Goal: Book appointment/travel/reservation

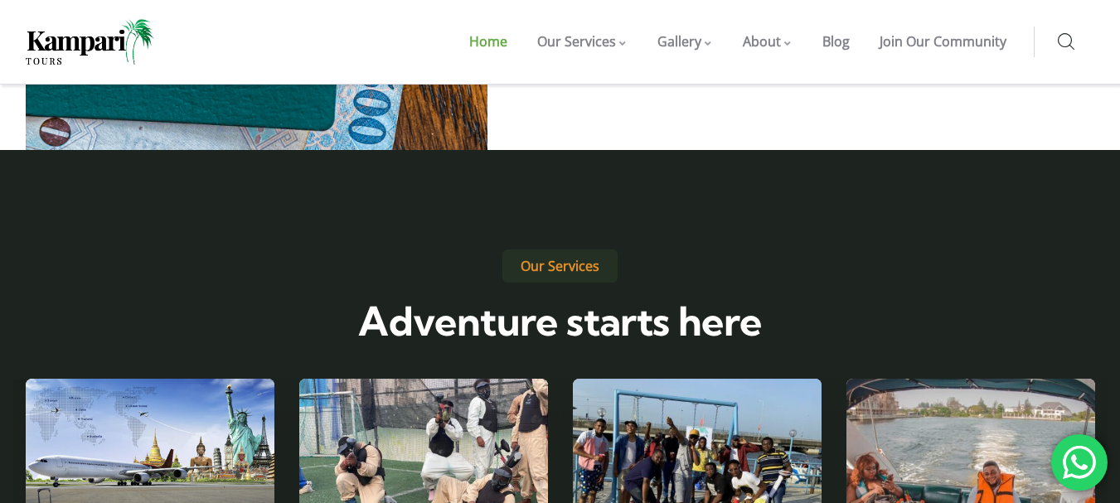
scroll to position [2486, 0]
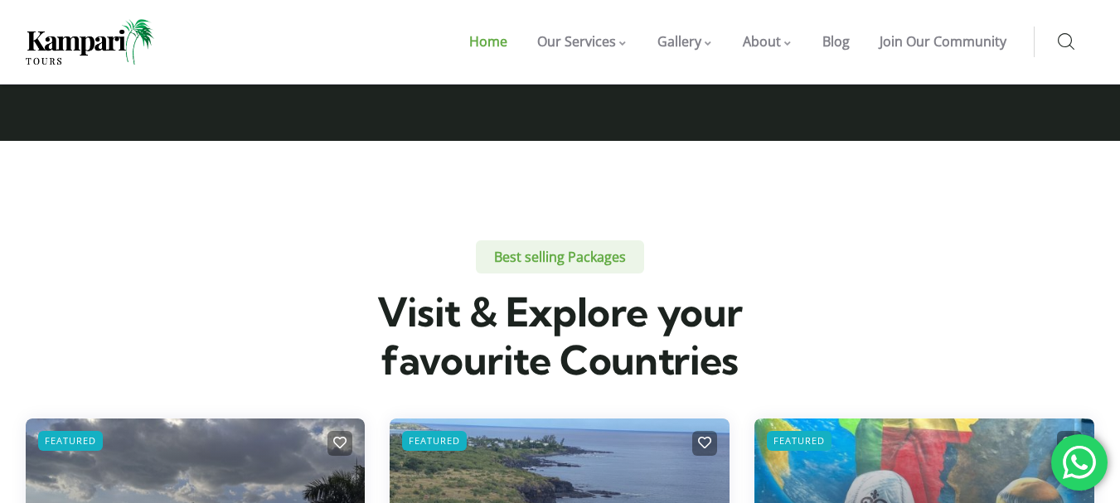
scroll to position [3500, 0]
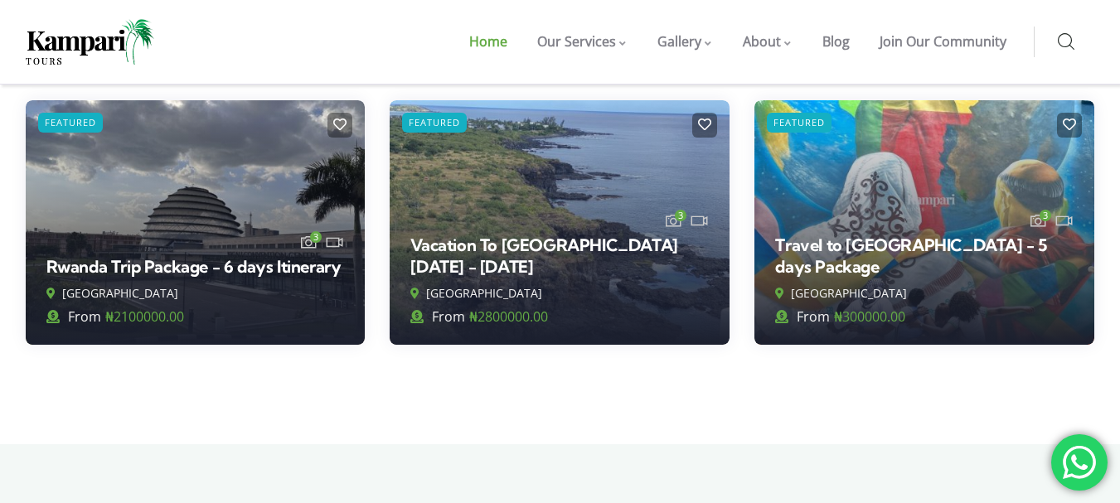
scroll to position [3832, 0]
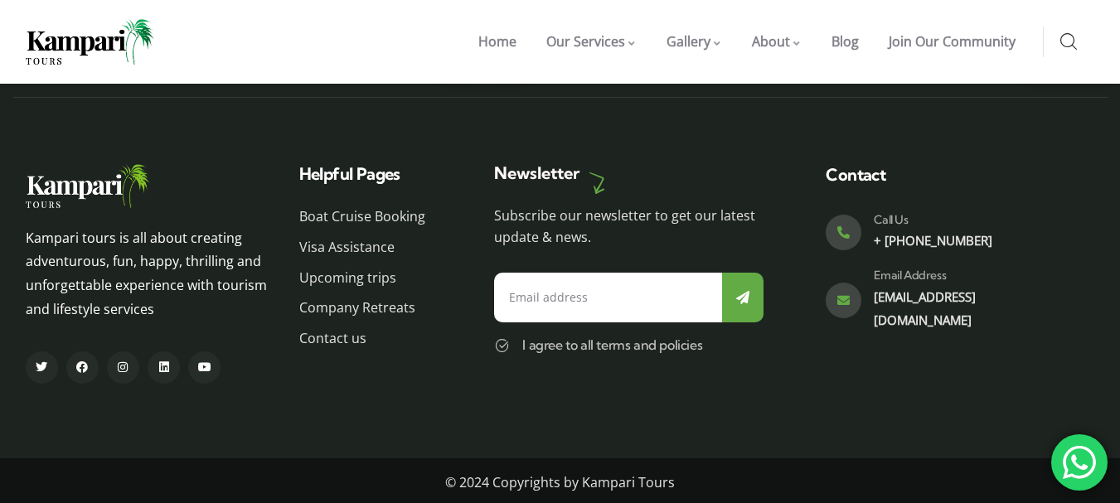
scroll to position [859, 0]
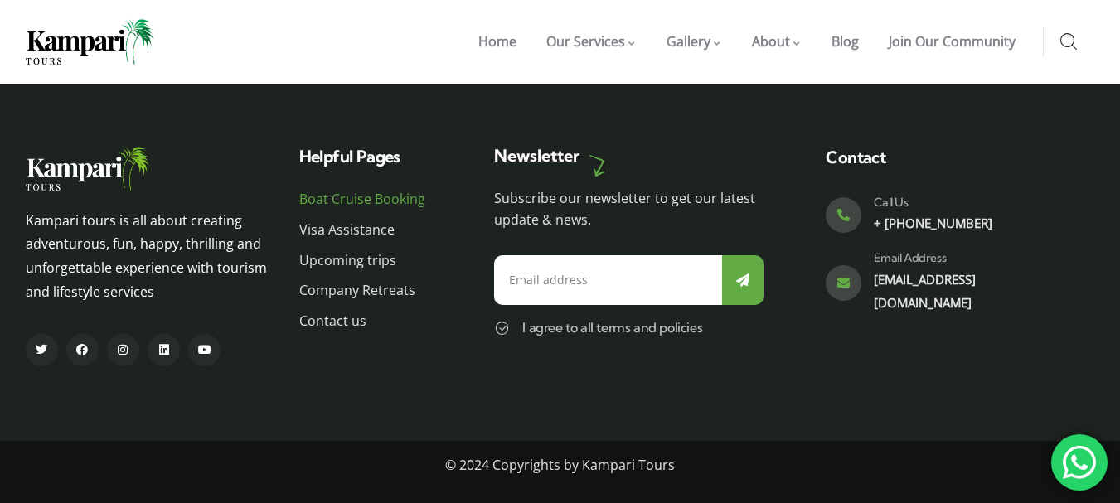
click at [387, 196] on span "Boat Cruise Booking" at bounding box center [362, 199] width 126 height 24
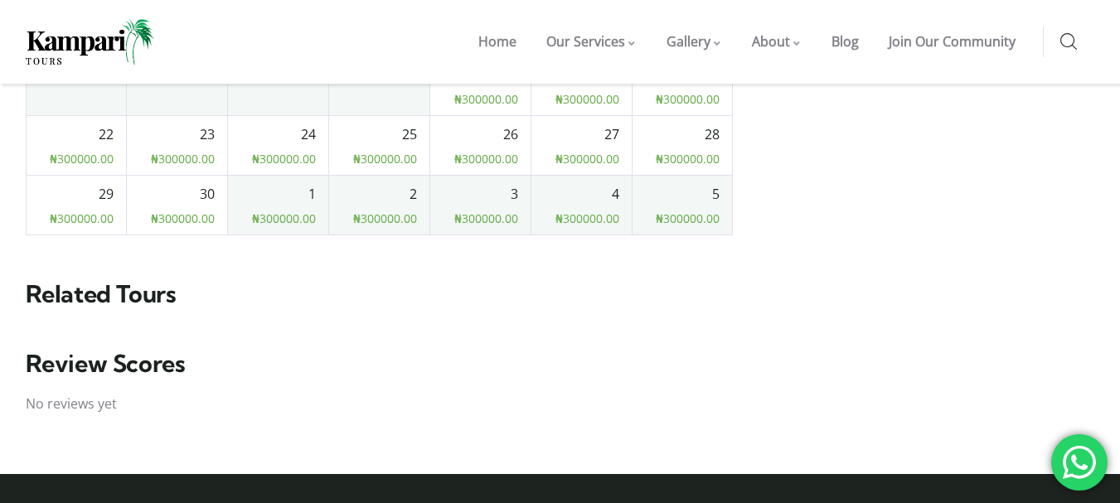
scroll to position [2520, 0]
